Goal: Task Accomplishment & Management: Manage account settings

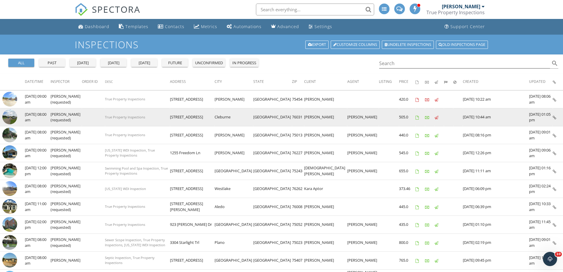
click at [12, 115] on img at bounding box center [9, 116] width 15 height 15
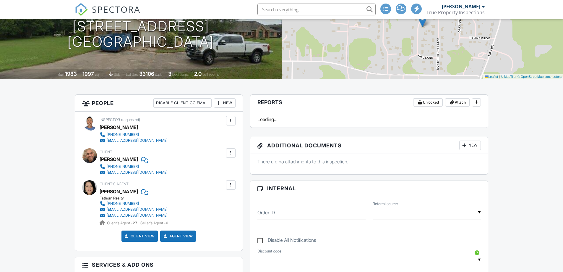
scroll to position [172, 0]
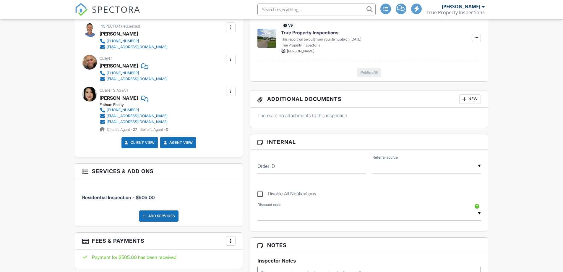
click at [280, 206] on div "▼ Discount Code - $100.00 off - Previous Client Discount - $25.00 off - Veteran…" at bounding box center [369, 216] width 231 height 20
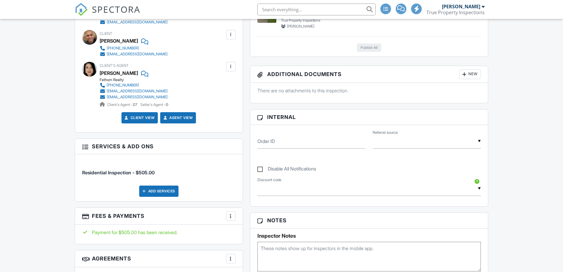
scroll to position [0, 0]
click at [274, 248] on textarea at bounding box center [369, 256] width 224 height 30
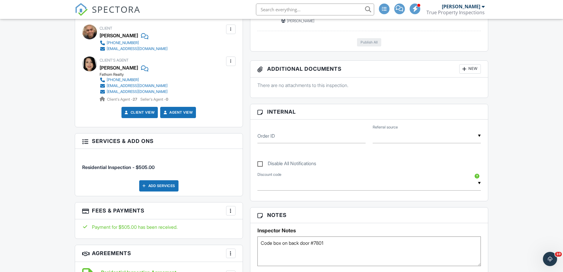
scroll to position [236, 0]
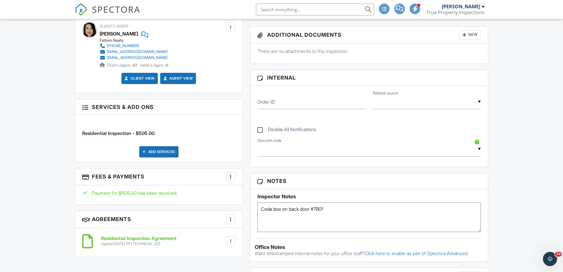
type textarea "Code box on back door #7801"
click at [250, 222] on div "Inspector Notes Code box on back door #7801" at bounding box center [369, 210] width 238 height 43
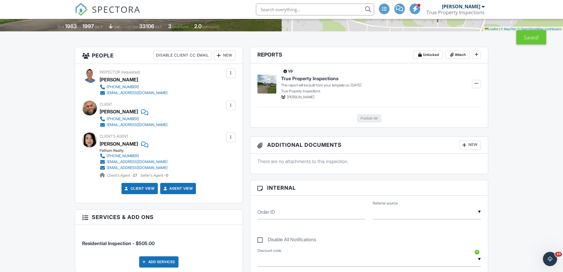
scroll to position [79, 0]
